Goal: Task Accomplishment & Management: Use online tool/utility

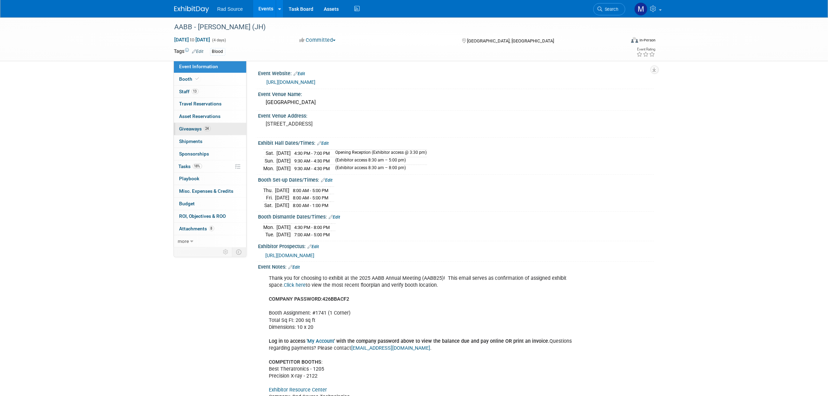
click at [203, 127] on span "Giveaways 24" at bounding box center [194, 129] width 31 height 6
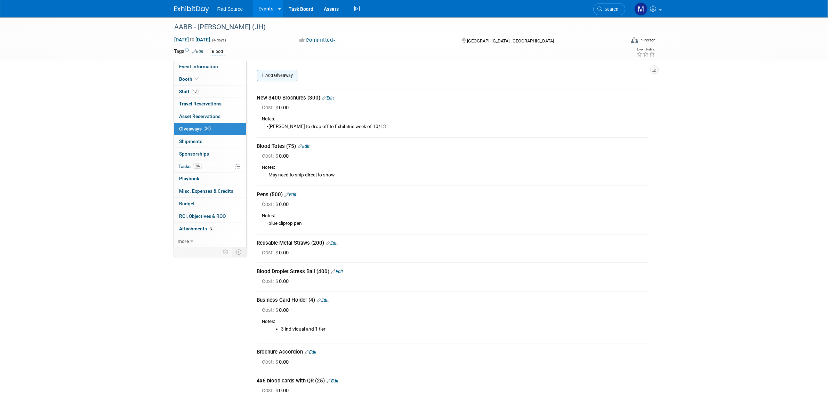
click at [282, 73] on link "Add Giveaway" at bounding box center [277, 75] width 40 height 11
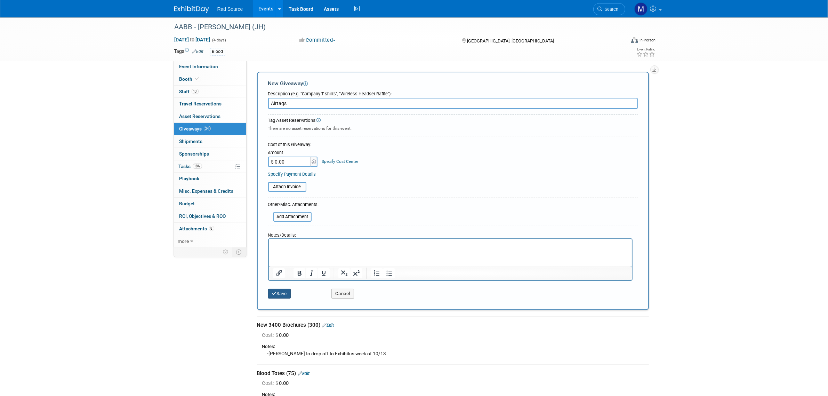
type input "Airtags"
click at [278, 294] on button "Save" at bounding box center [279, 294] width 23 height 10
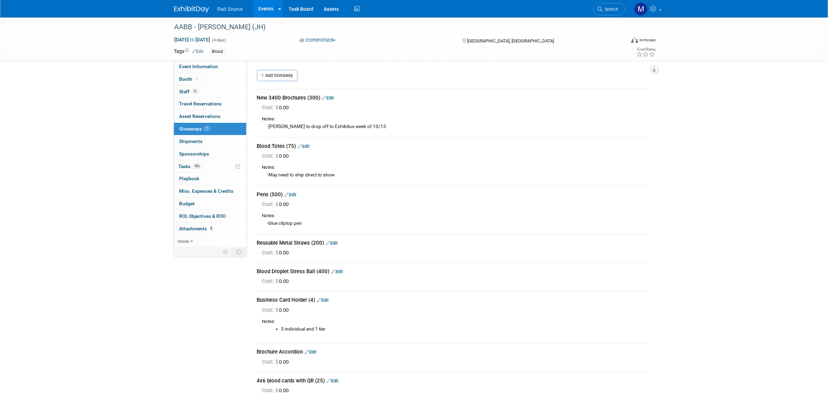
click at [657, 71] on button "button" at bounding box center [654, 69] width 8 height 8
click at [611, 89] on link "Export tab to PDF" at bounding box center [612, 90] width 81 height 10
drag, startPoint x: 195, startPoint y: 9, endPoint x: 456, endPoint y: 176, distance: 308.7
click at [195, 9] on img at bounding box center [191, 9] width 35 height 7
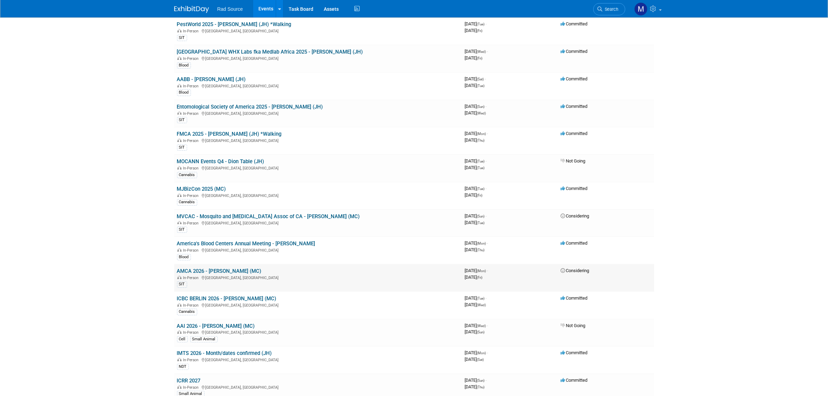
scroll to position [87, 0]
